Goal: Task Accomplishment & Management: Use online tool/utility

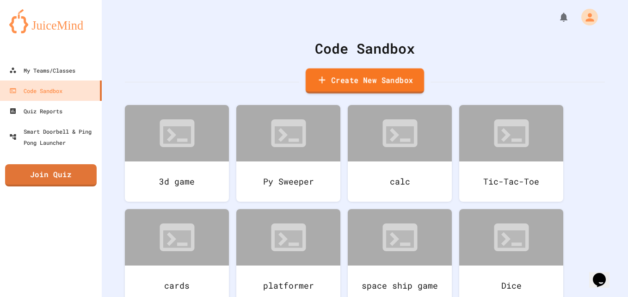
click at [318, 91] on link "Create New Sandbox" at bounding box center [365, 80] width 118 height 25
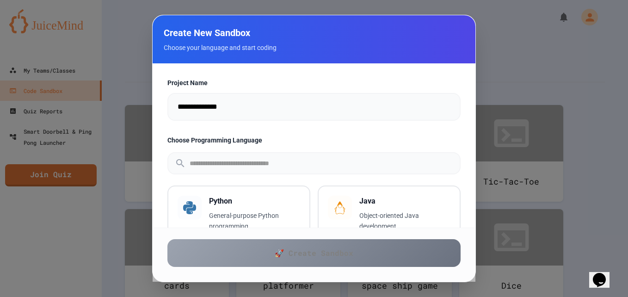
click at [281, 113] on input "**********" at bounding box center [314, 107] width 293 height 28
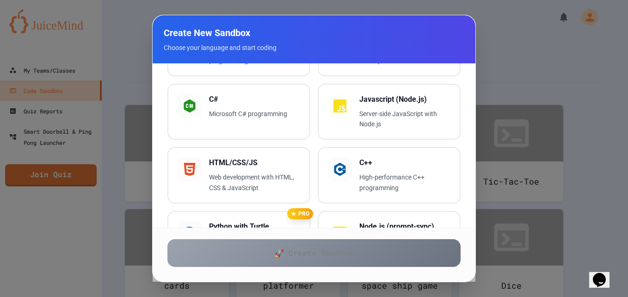
scroll to position [161, 0]
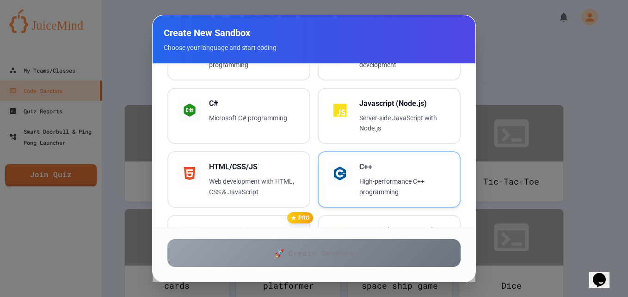
drag, startPoint x: 375, startPoint y: 159, endPoint x: 344, endPoint y: 189, distance: 42.5
click at [344, 189] on div "C++ High-performance C++ programming" at bounding box center [389, 179] width 123 height 36
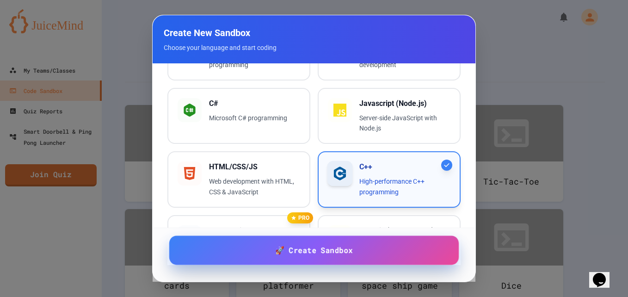
click at [320, 253] on span "🚀 Create Sandbox" at bounding box center [314, 250] width 78 height 12
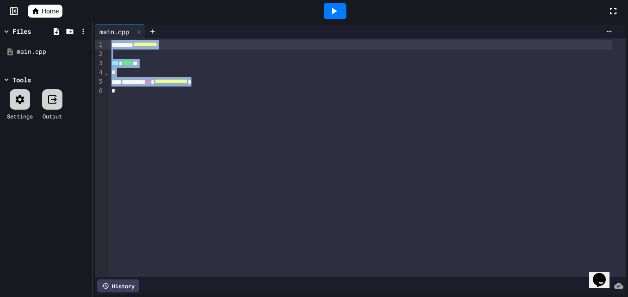
drag, startPoint x: 170, startPoint y: 115, endPoint x: 121, endPoint y: 2, distance: 122.9
click at [121, 2] on div "**********" at bounding box center [314, 148] width 628 height 297
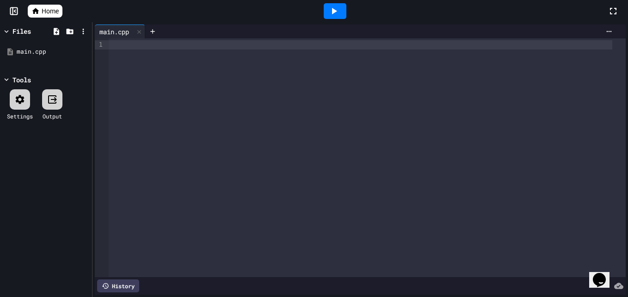
scroll to position [366, 0]
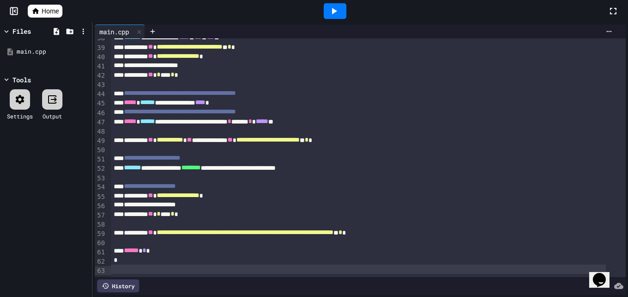
click at [331, 6] on icon at bounding box center [334, 11] width 11 height 11
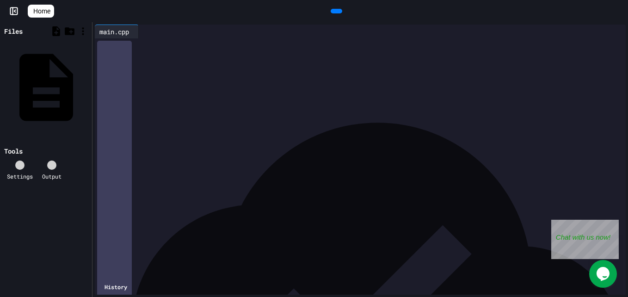
drag, startPoint x: 111, startPoint y: 44, endPoint x: 169, endPoint y: 250, distance: 214.0
click at [49, 12] on span "Home" at bounding box center [41, 10] width 17 height 9
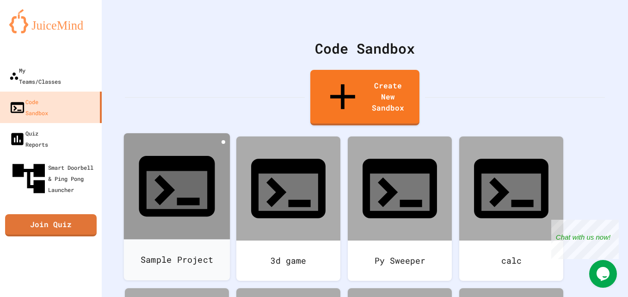
click at [223, 142] on icon at bounding box center [223, 142] width 0 height 0
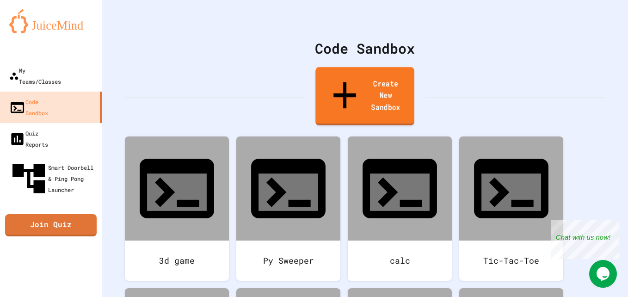
click at [340, 72] on link "Create New Sandbox" at bounding box center [365, 96] width 99 height 58
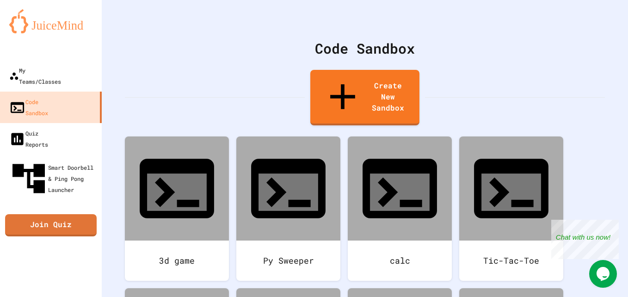
scroll to position [239, 0]
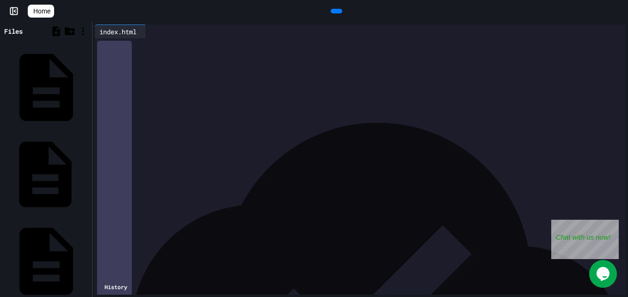
click at [93, 176] on icon at bounding box center [94, 179] width 2 height 7
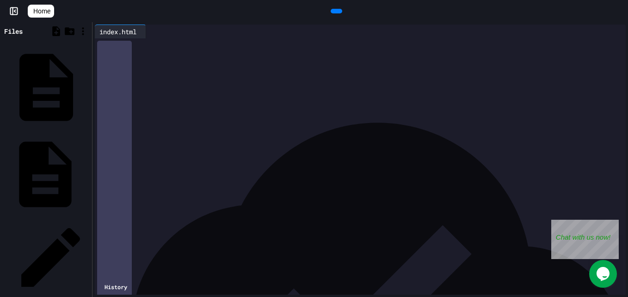
click at [88, 174] on icon at bounding box center [88, 174] width 0 height 0
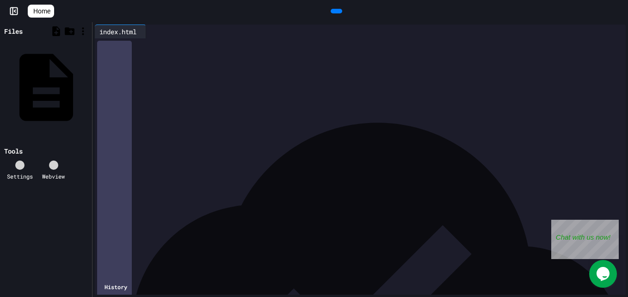
drag, startPoint x: 113, startPoint y: 45, endPoint x: 146, endPoint y: 256, distance: 213.1
click at [146, 154] on div "**********" at bounding box center [368, 96] width 515 height 116
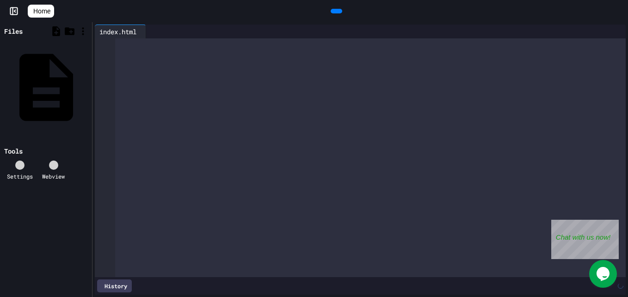
scroll to position [1396, 0]
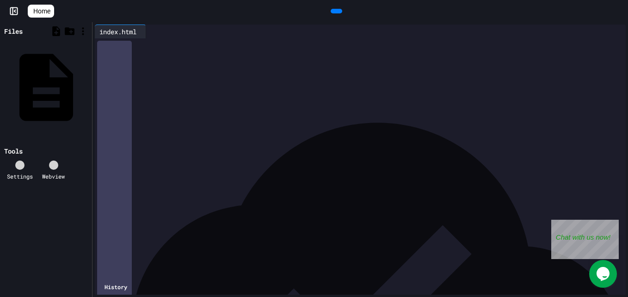
click at [339, 13] on icon at bounding box center [341, 16] width 5 height 6
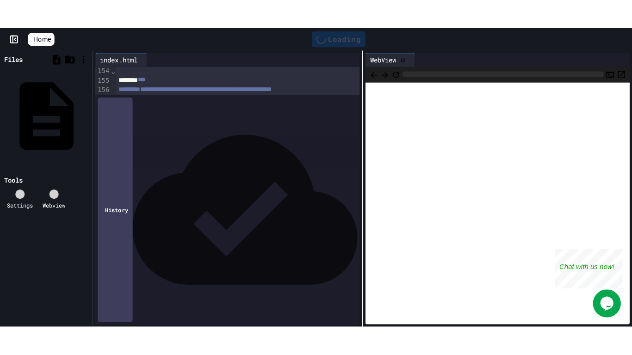
scroll to position [1443, 0]
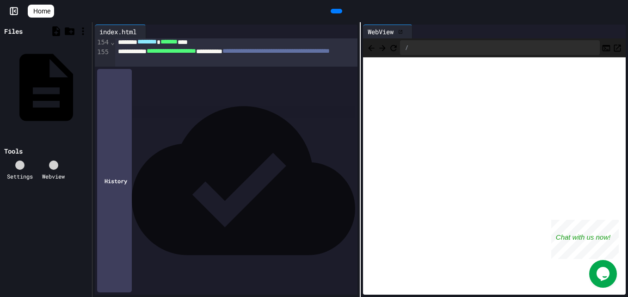
click at [619, 11] on icon at bounding box center [619, 11] width 0 height 0
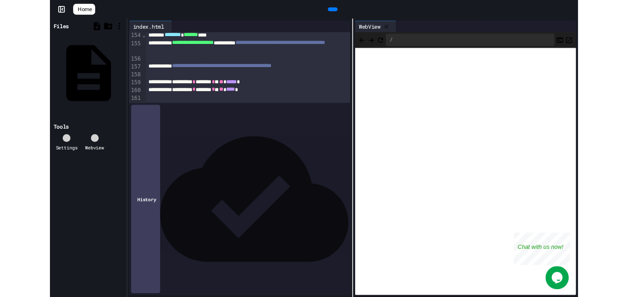
scroll to position [1394, 0]
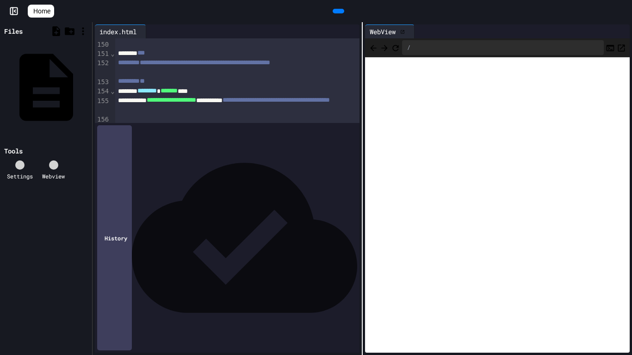
click at [617, 45] on icon "Open in new tab" at bounding box center [621, 47] width 9 height 9
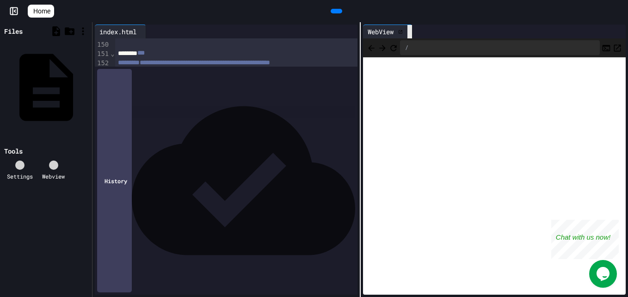
click at [410, 32] on icon at bounding box center [410, 32] width 0 height 0
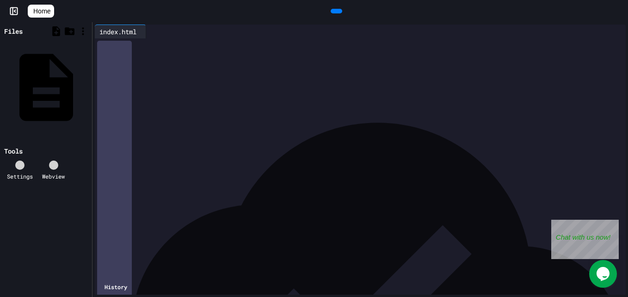
scroll to position [1451, 0]
drag, startPoint x: 116, startPoint y: 45, endPoint x: 234, endPoint y: 321, distance: 299.5
click at [234, 297] on html "**********" at bounding box center [314, 148] width 628 height 297
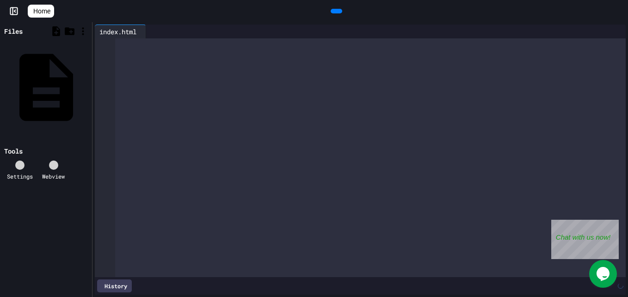
scroll to position [2610, 0]
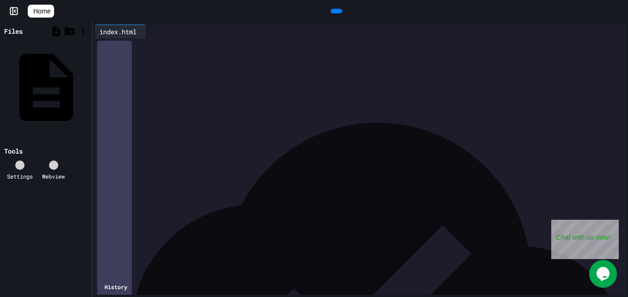
click at [331, 9] on div at bounding box center [337, 11] width 12 height 5
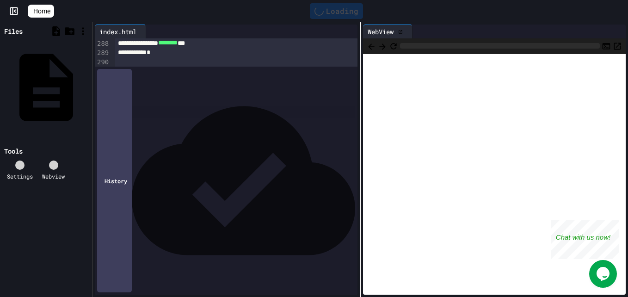
scroll to position [2619, 0]
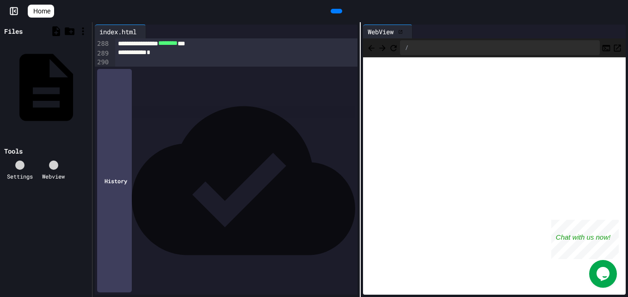
click at [613, 43] on icon "Open in new tab" at bounding box center [617, 47] width 9 height 9
click at [41, 11] on link "Home" at bounding box center [41, 11] width 26 height 13
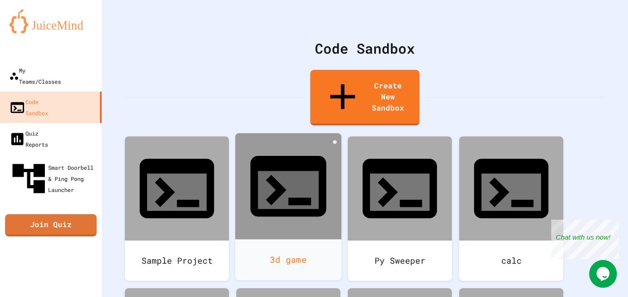
click at [274, 239] on div "3d game" at bounding box center [289, 259] width 106 height 41
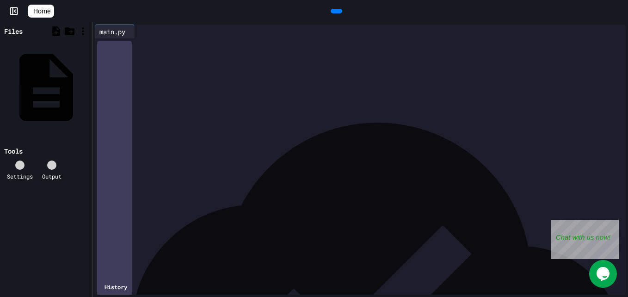
click at [31, 11] on icon at bounding box center [31, 11] width 0 height 0
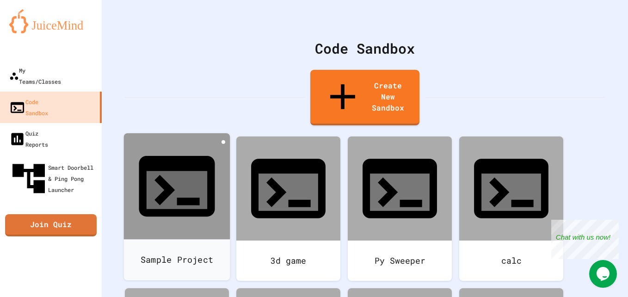
click at [223, 142] on icon at bounding box center [223, 142] width 0 height 0
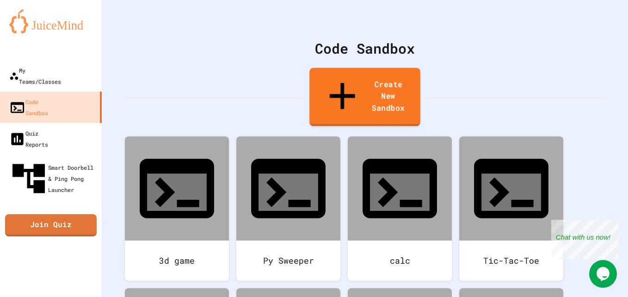
click at [348, 86] on link "Create New Sandbox" at bounding box center [365, 97] width 111 height 58
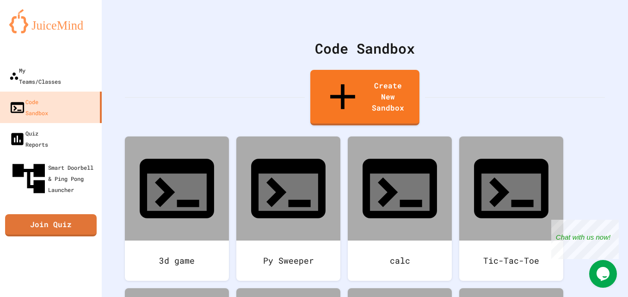
drag, startPoint x: 256, startPoint y: 106, endPoint x: 153, endPoint y: 100, distance: 102.9
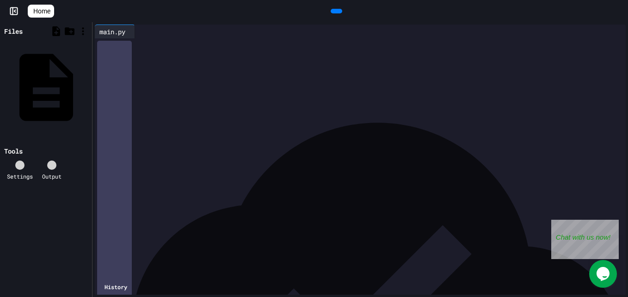
scroll to position [1217, 0]
drag, startPoint x: 116, startPoint y: 44, endPoint x: 301, endPoint y: 321, distance: 333.2
click at [301, 297] on html "**********" at bounding box center [314, 148] width 628 height 297
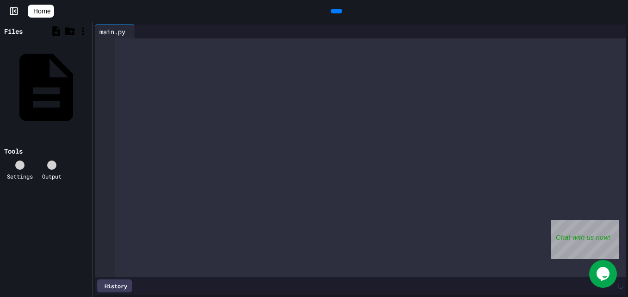
scroll to position [1877, 0]
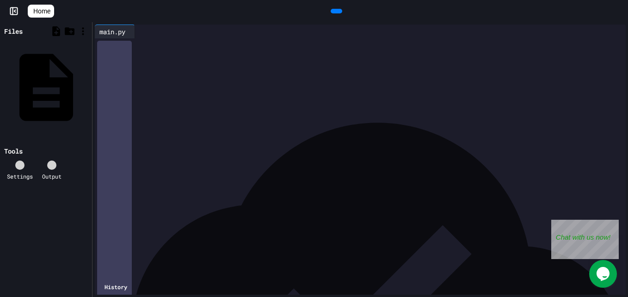
click at [330, 18] on div at bounding box center [336, 11] width 21 height 14
click at [335, 11] on icon at bounding box center [335, 11] width 0 height 0
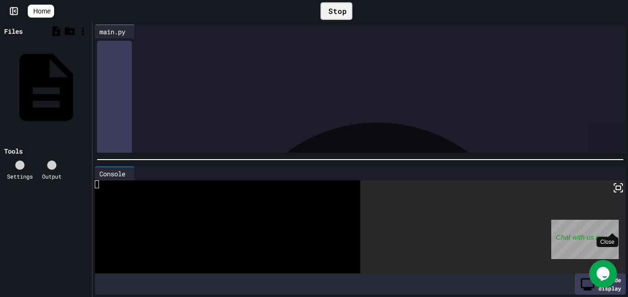
click at [614, 226] on div "Close" at bounding box center [613, 226] width 12 height 12
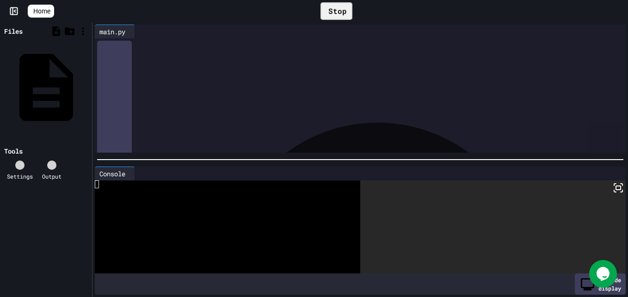
click at [613, 183] on icon at bounding box center [618, 187] width 11 height 11
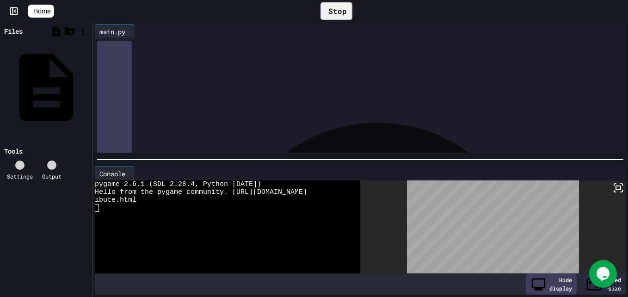
click at [336, 16] on div "Stop" at bounding box center [337, 11] width 32 height 18
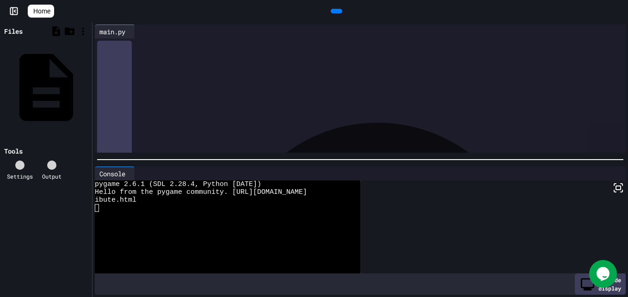
click at [43, 12] on span "Home" at bounding box center [41, 10] width 17 height 9
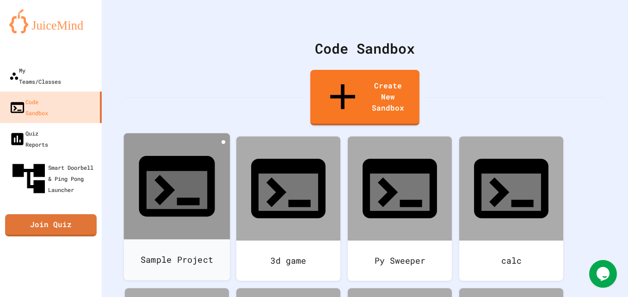
click at [223, 142] on icon at bounding box center [223, 142] width 0 height 0
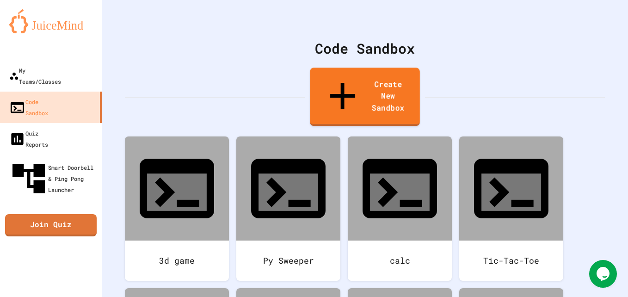
click at [365, 79] on link "Create New Sandbox" at bounding box center [365, 97] width 110 height 58
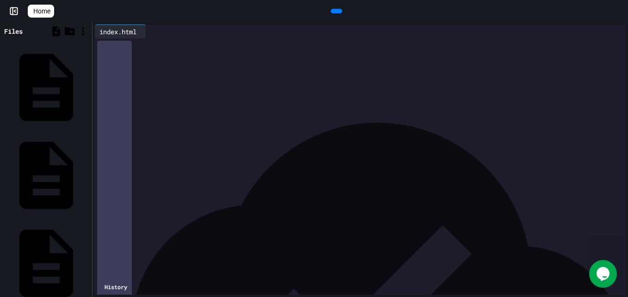
drag, startPoint x: 180, startPoint y: 158, endPoint x: 136, endPoint y: -31, distance: 194.8
click at [136, 0] on html "**********" at bounding box center [314, 148] width 628 height 297
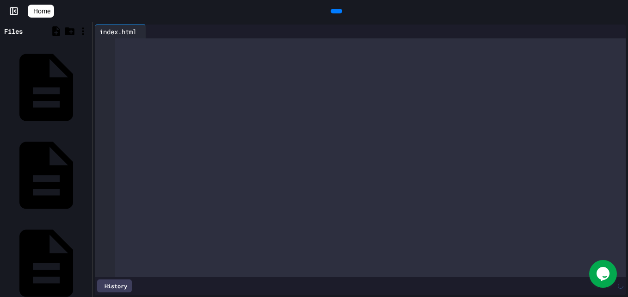
scroll to position [3871, 0]
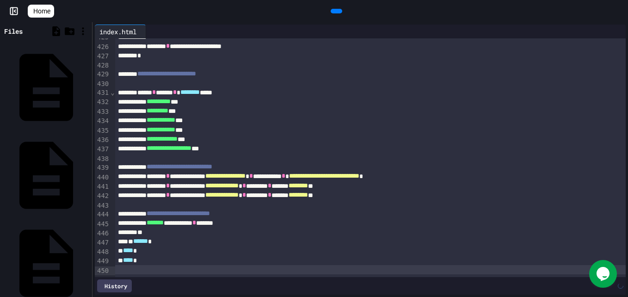
click at [335, 11] on icon at bounding box center [335, 11] width 0 height 0
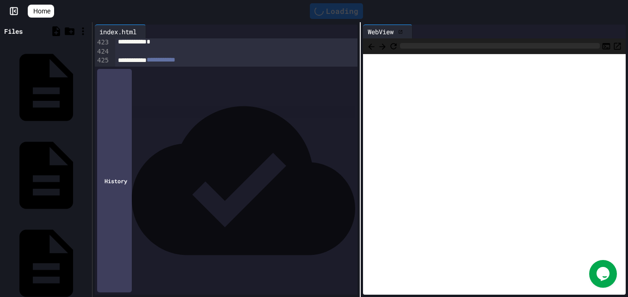
scroll to position [3945, 0]
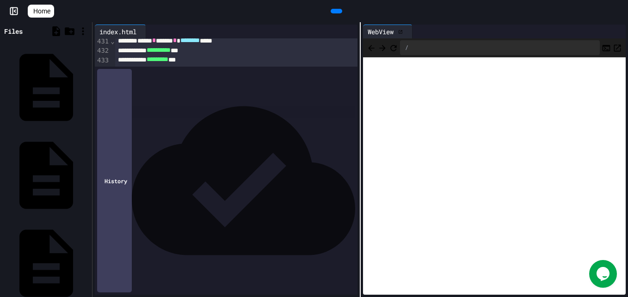
click at [613, 43] on icon "Open in new tab" at bounding box center [617, 47] width 9 height 9
click at [43, 8] on span "Home" at bounding box center [41, 10] width 17 height 9
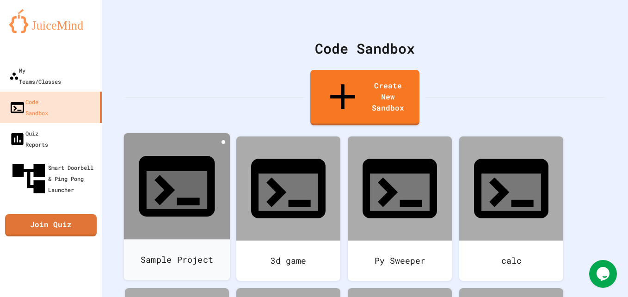
click at [223, 142] on icon at bounding box center [223, 142] width 0 height 0
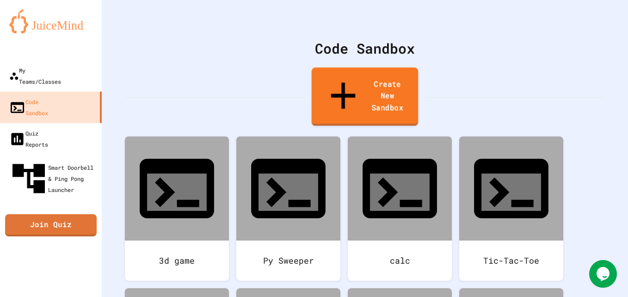
click at [329, 78] on link "Create New Sandbox" at bounding box center [365, 97] width 106 height 58
drag, startPoint x: 265, startPoint y: 112, endPoint x: 148, endPoint y: 112, distance: 117.1
type input "****"
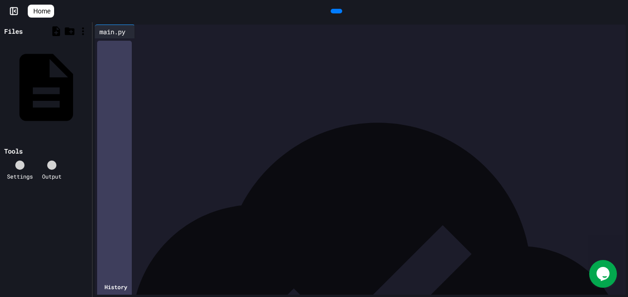
click at [341, 11] on div at bounding box center [337, 11] width 12 height 5
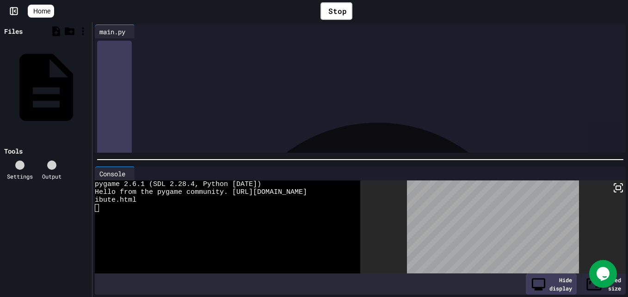
click at [613, 182] on icon at bounding box center [618, 187] width 11 height 11
click at [326, 11] on icon at bounding box center [326, 11] width 0 height 0
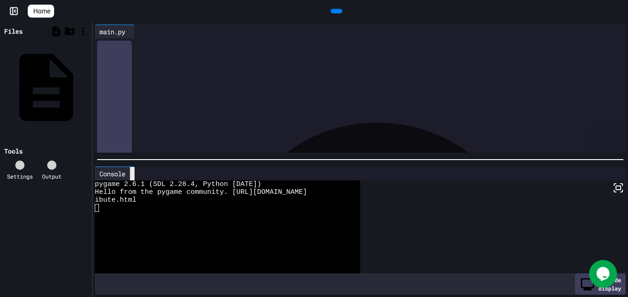
click at [136, 176] on icon at bounding box center [138, 179] width 6 height 6
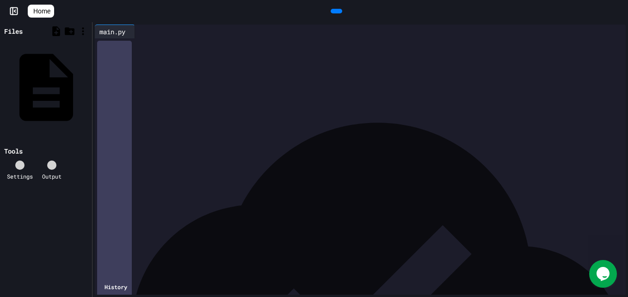
scroll to position [1217, 0]
drag, startPoint x: 117, startPoint y: 48, endPoint x: 175, endPoint y: 321, distance: 279.2
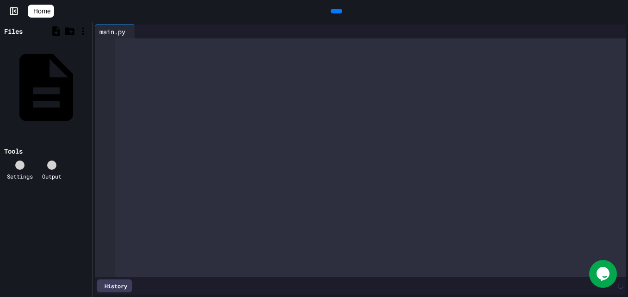
scroll to position [2404, 0]
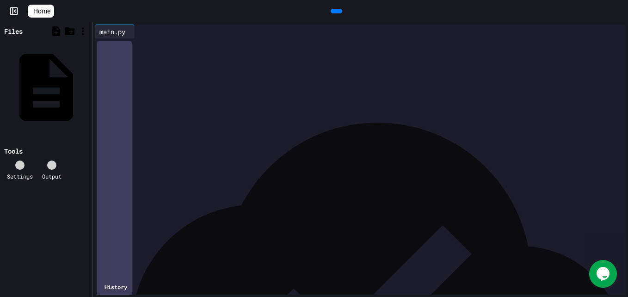
click at [335, 11] on icon at bounding box center [335, 11] width 0 height 0
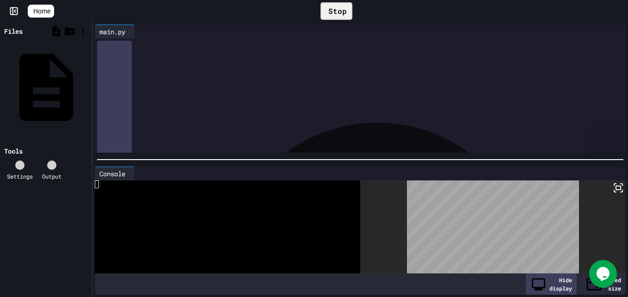
click at [613, 184] on icon at bounding box center [618, 187] width 11 height 11
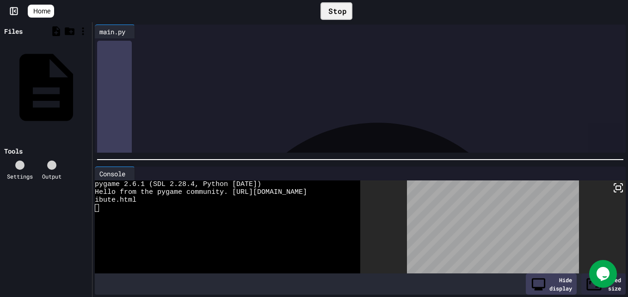
click at [616, 186] on rect at bounding box center [618, 188] width 5 height 4
click at [338, 7] on div "Stop" at bounding box center [337, 11] width 32 height 18
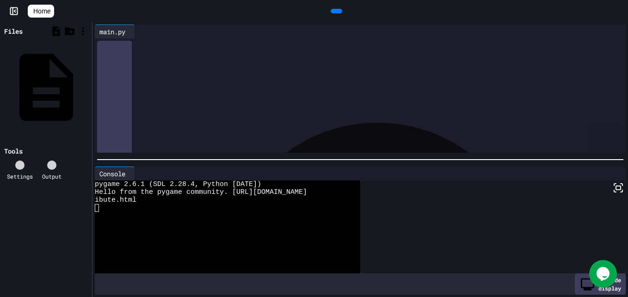
scroll to position [0, 0]
drag, startPoint x: 151, startPoint y: 119, endPoint x: 179, endPoint y: -34, distance: 155.6
click at [179, 0] on html "**********" at bounding box center [314, 148] width 628 height 297
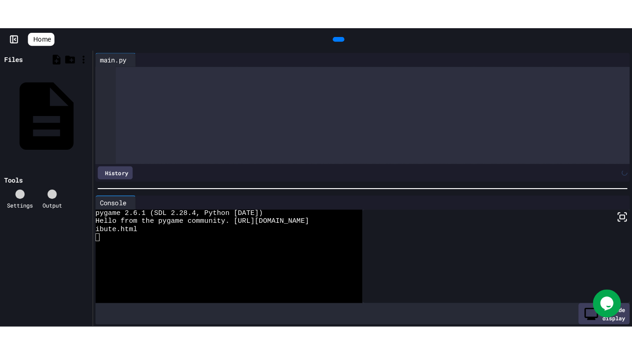
scroll to position [2537, 0]
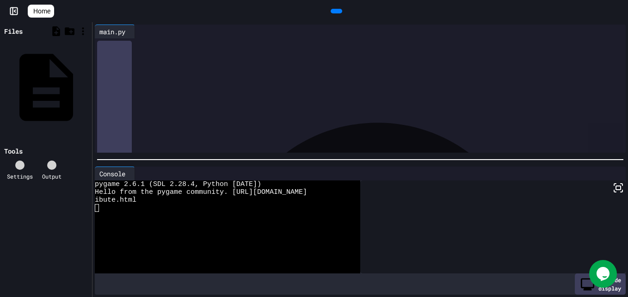
click at [341, 13] on div at bounding box center [337, 11] width 12 height 5
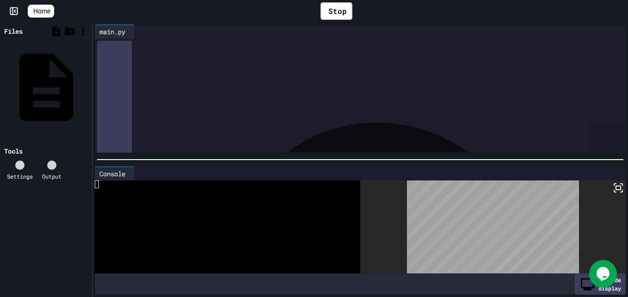
click at [613, 190] on icon at bounding box center [618, 187] width 11 height 11
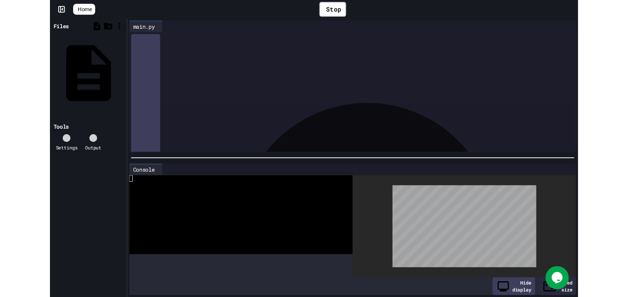
scroll to position [2508, 0]
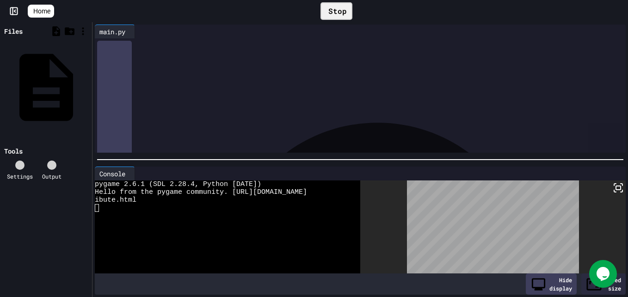
click at [337, 17] on div "Stop" at bounding box center [337, 11] width 32 height 18
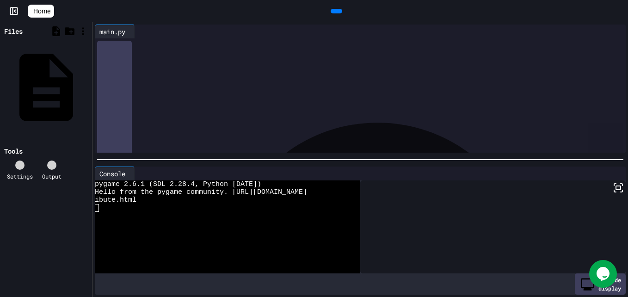
scroll to position [0, 0]
drag, startPoint x: 143, startPoint y: 119, endPoint x: 181, endPoint y: -34, distance: 157.8
click at [181, 0] on html "**********" at bounding box center [314, 148] width 628 height 297
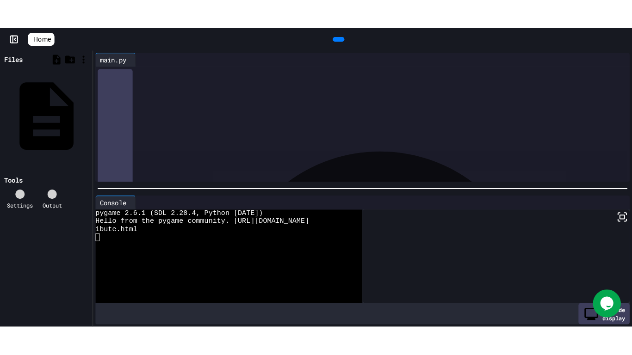
scroll to position [2539, 0]
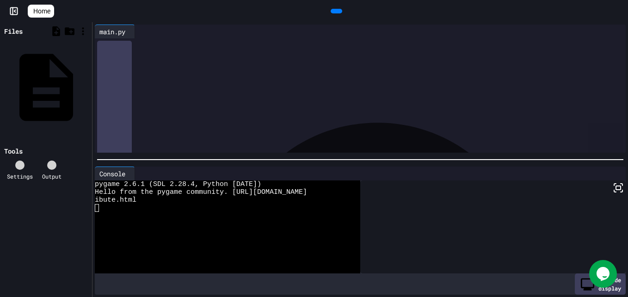
click at [335, 11] on icon at bounding box center [335, 11] width 0 height 0
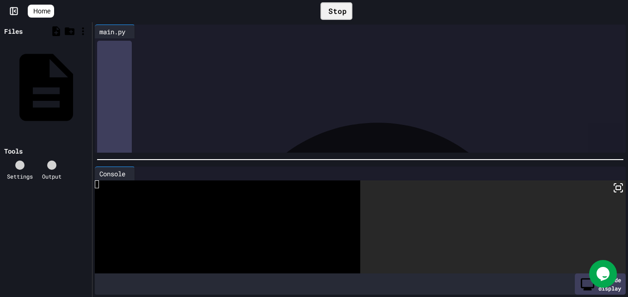
click at [616, 185] on icon at bounding box center [618, 187] width 11 height 11
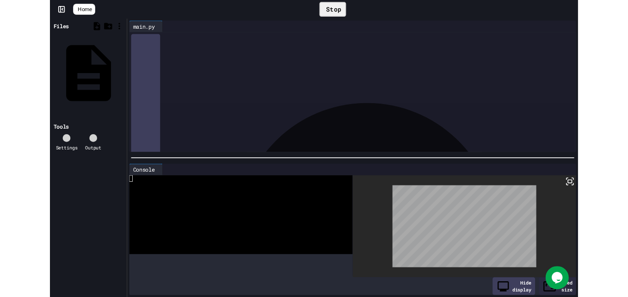
scroll to position [2510, 0]
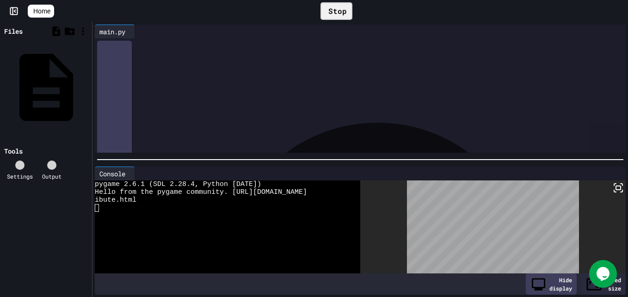
click at [347, 16] on div "Stop" at bounding box center [337, 11] width 32 height 18
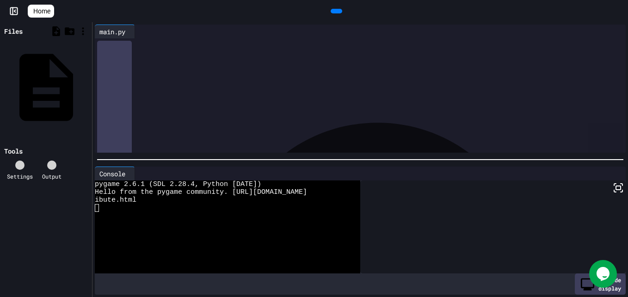
scroll to position [0, 0]
drag, startPoint x: 133, startPoint y: 118, endPoint x: 143, endPoint y: -34, distance: 152.1
click at [143, 0] on html "**********" at bounding box center [314, 148] width 628 height 297
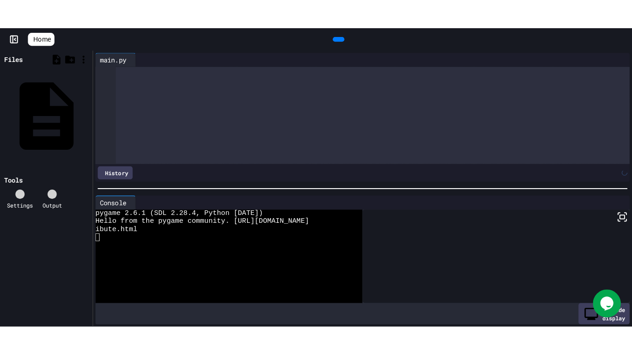
scroll to position [2539, 0]
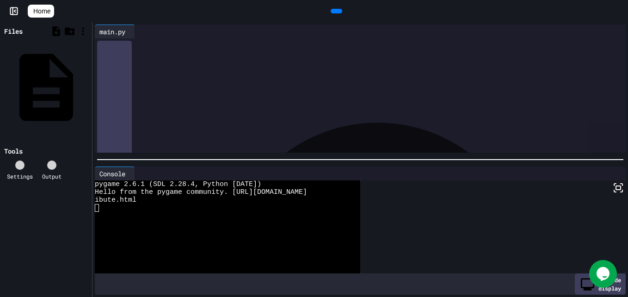
click at [335, 11] on icon at bounding box center [335, 11] width 0 height 0
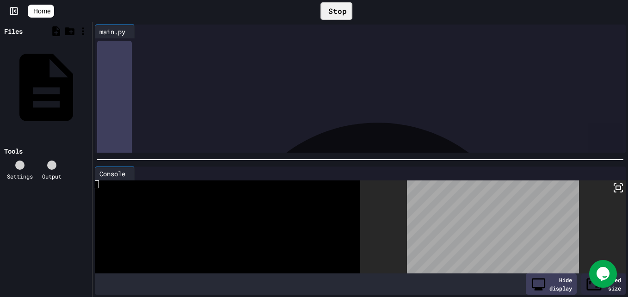
click at [613, 183] on icon at bounding box center [618, 187] width 11 height 11
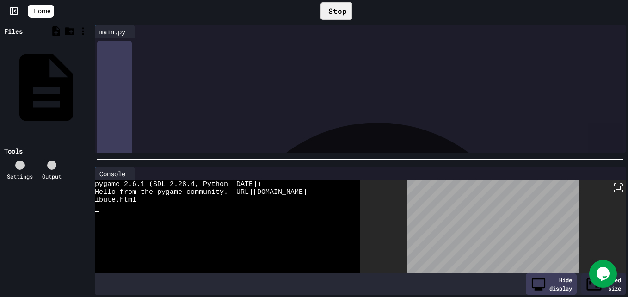
click at [339, 9] on div "Stop" at bounding box center [337, 11] width 32 height 18
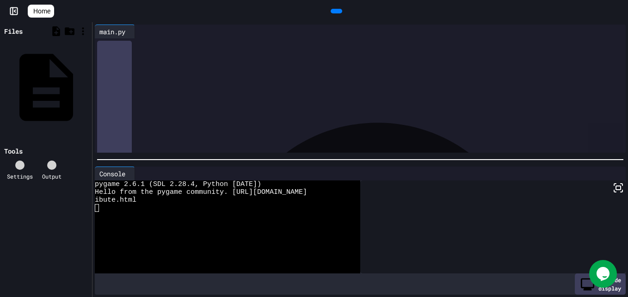
scroll to position [0, 0]
drag, startPoint x: 161, startPoint y: 118, endPoint x: 188, endPoint y: -32, distance: 152.5
click at [188, 0] on html "**********" at bounding box center [314, 148] width 628 height 297
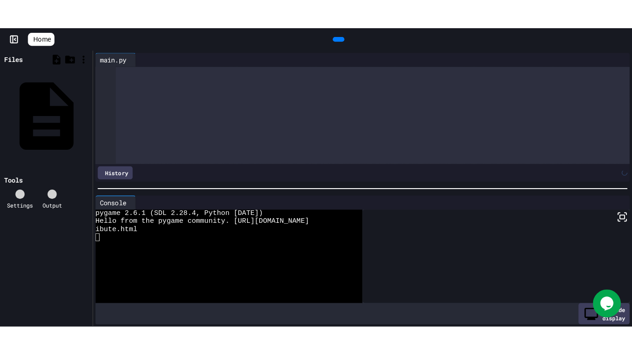
scroll to position [4160, 0]
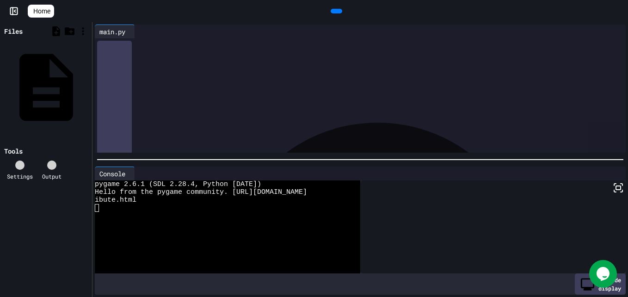
click at [326, 10] on div at bounding box center [336, 11] width 21 height 14
click at [342, 13] on div at bounding box center [337, 11] width 12 height 5
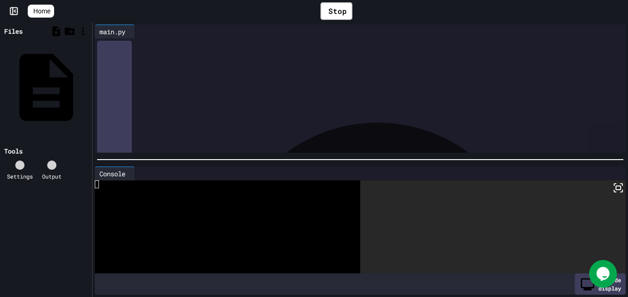
click at [613, 185] on icon at bounding box center [618, 187] width 11 height 11
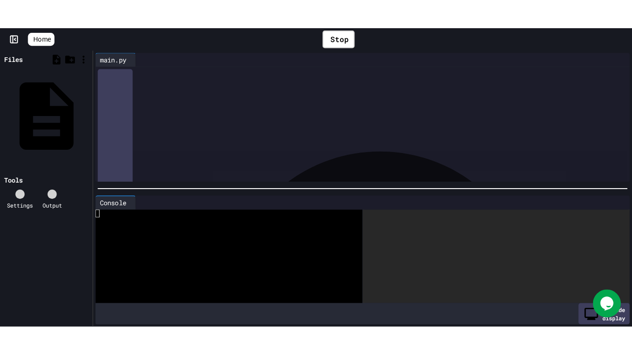
scroll to position [4131, 0]
